Goal: Navigation & Orientation: Find specific page/section

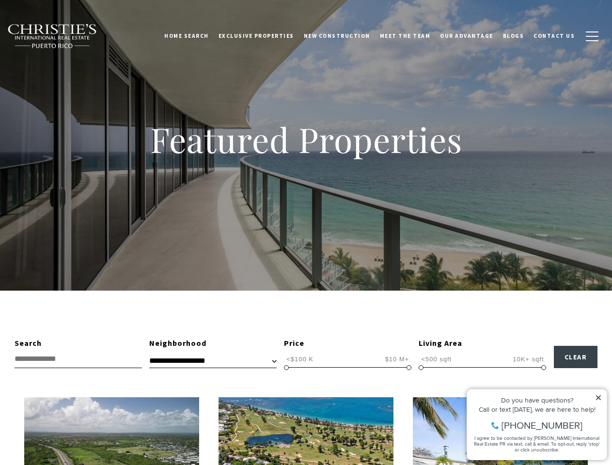
click at [306, 233] on div "Featured Properties" at bounding box center [306, 145] width 612 height 291
click at [201, 36] on link "Home Search" at bounding box center [186, 36] width 54 height 24
click at [412, 36] on link "Meet the Team" at bounding box center [405, 36] width 61 height 24
click at [592, 36] on span "button" at bounding box center [592, 36] width 13 height 1
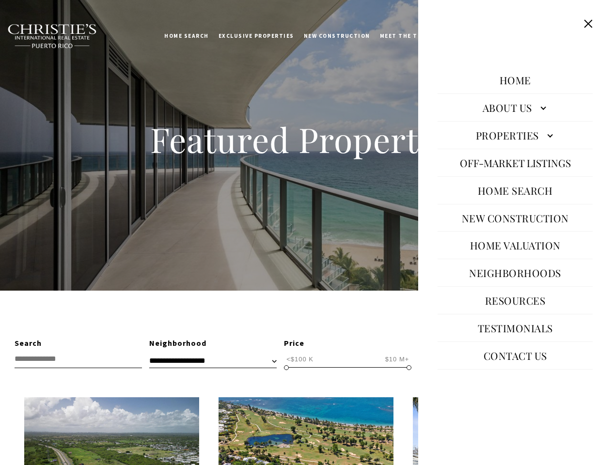
click at [300, 359] on span "<$100 K" at bounding box center [300, 359] width 32 height 9
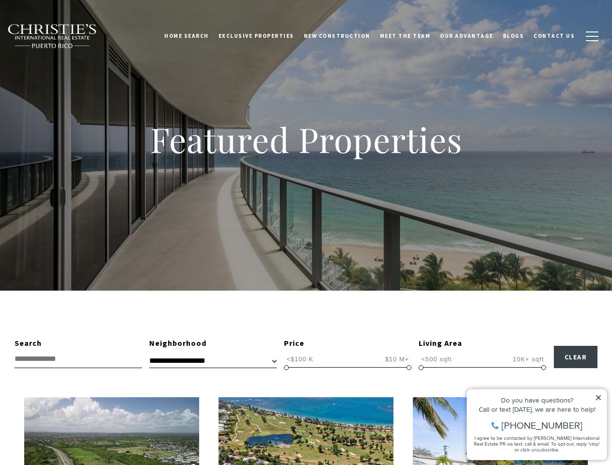
click at [397, 359] on span "$10 M+" at bounding box center [397, 359] width 29 height 9
click at [286, 368] on span at bounding box center [286, 367] width 5 height 5
click at [409, 368] on span at bounding box center [409, 367] width 5 height 5
click at [436, 359] on span "<500 sqft" at bounding box center [436, 359] width 35 height 9
click at [528, 359] on span "10K+ sqft" at bounding box center [528, 359] width 36 height 9
